Goal: Task Accomplishment & Management: Complete application form

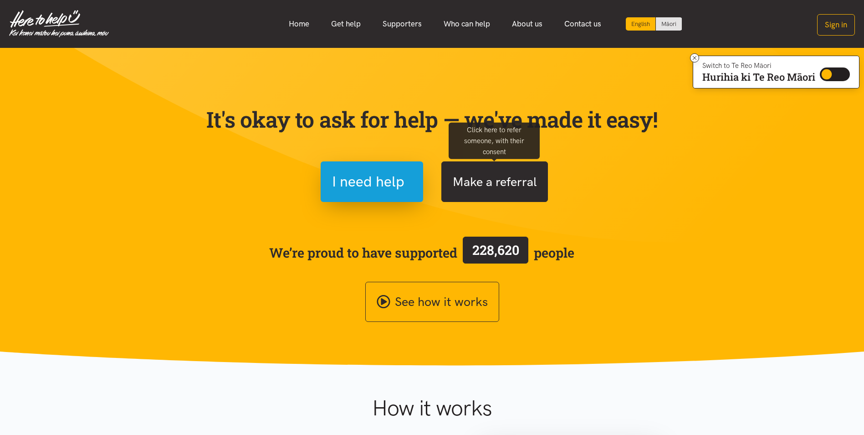
click at [506, 182] on button "Make a referral" at bounding box center [494, 181] width 107 height 41
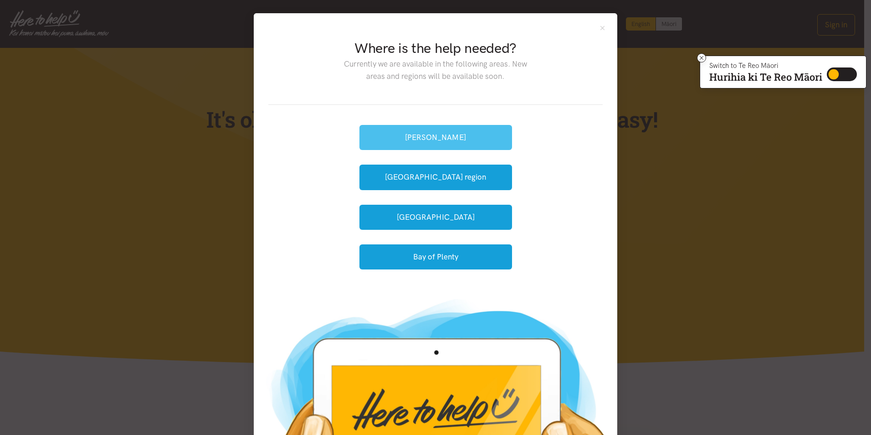
click at [433, 134] on button "[PERSON_NAME]" at bounding box center [435, 137] width 153 height 25
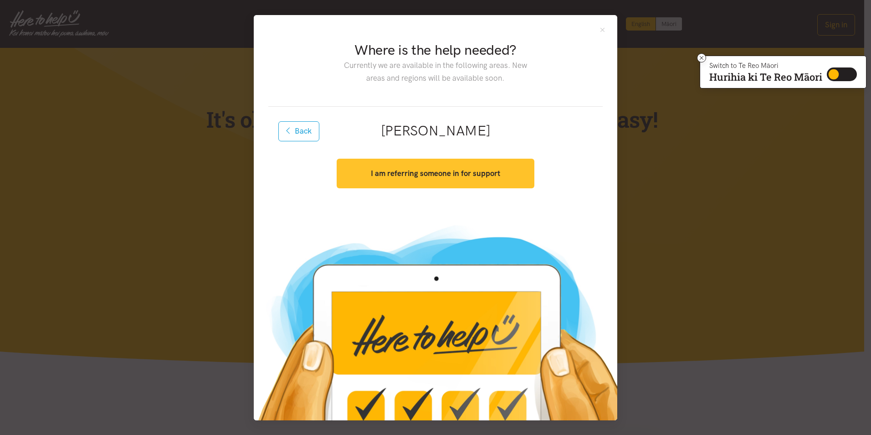
click at [495, 173] on strong "I am referring someone in for support" at bounding box center [435, 173] width 129 height 9
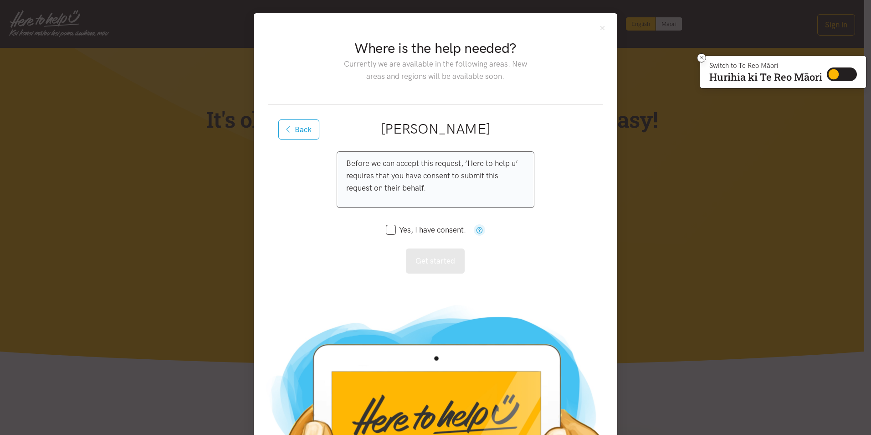
click at [386, 227] on input "Yes, I have consent." at bounding box center [426, 230] width 80 height 8
checkbox input "true"
click at [432, 252] on button "Get started" at bounding box center [435, 260] width 59 height 25
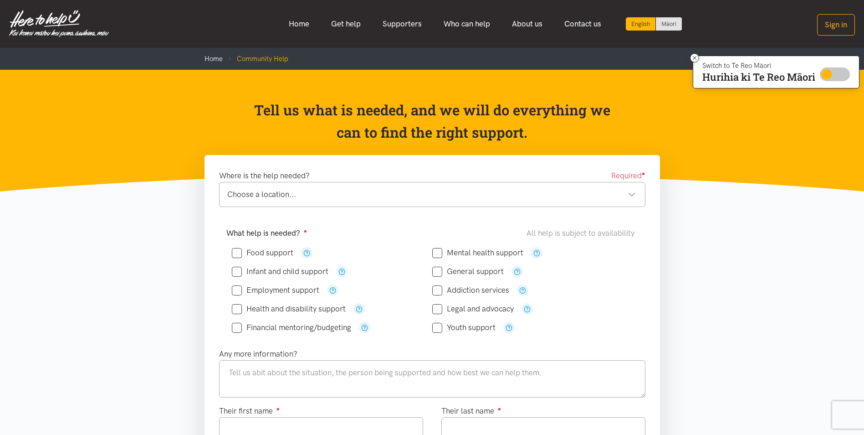
click at [827, 74] on input "Switch to Te Reo Māori" at bounding box center [835, 74] width 30 height 14
checkbox input "true"
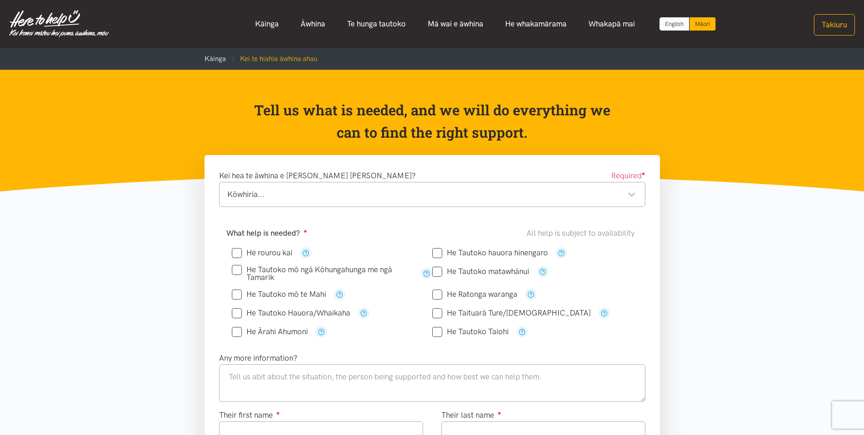
click at [678, 25] on link "English" at bounding box center [675, 23] width 30 height 13
